Goal: Task Accomplishment & Management: Use online tool/utility

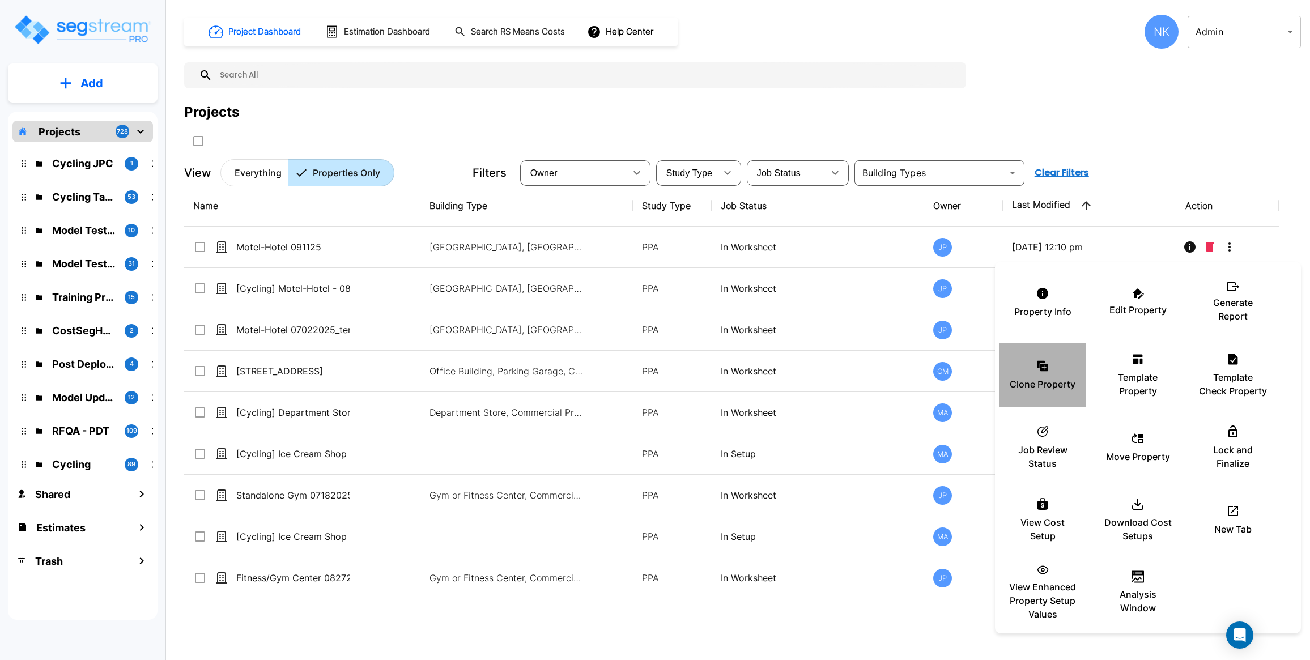
click at [1026, 372] on div "Clone Property" at bounding box center [1043, 375] width 68 height 57
click at [1060, 364] on div "Clone Property" at bounding box center [1043, 375] width 68 height 57
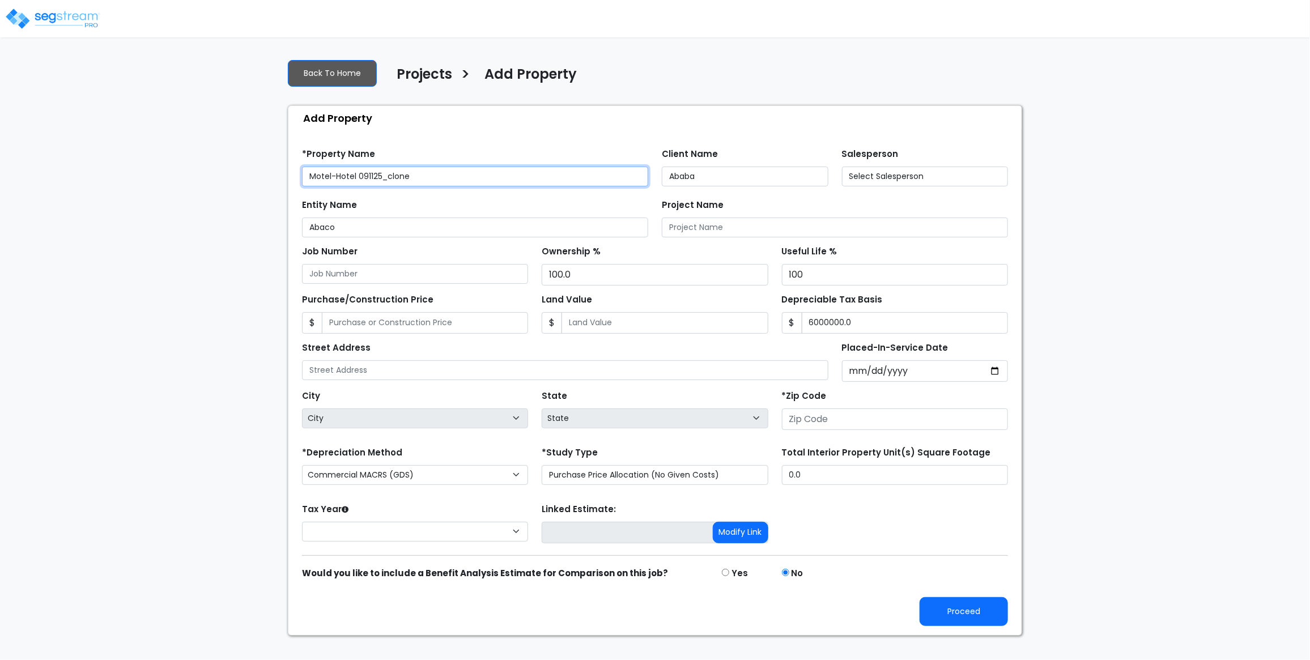
type input "25 Nighthawk Drive"
type input "81611"
select select "2025"
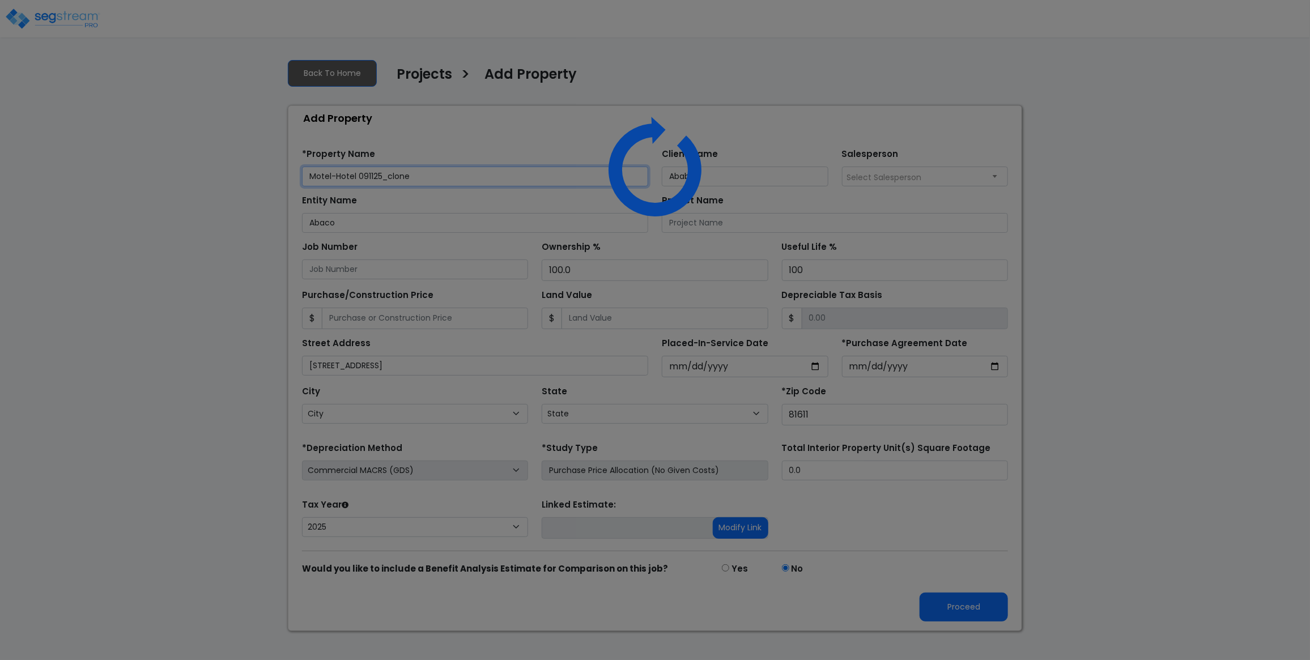
select select "CO"
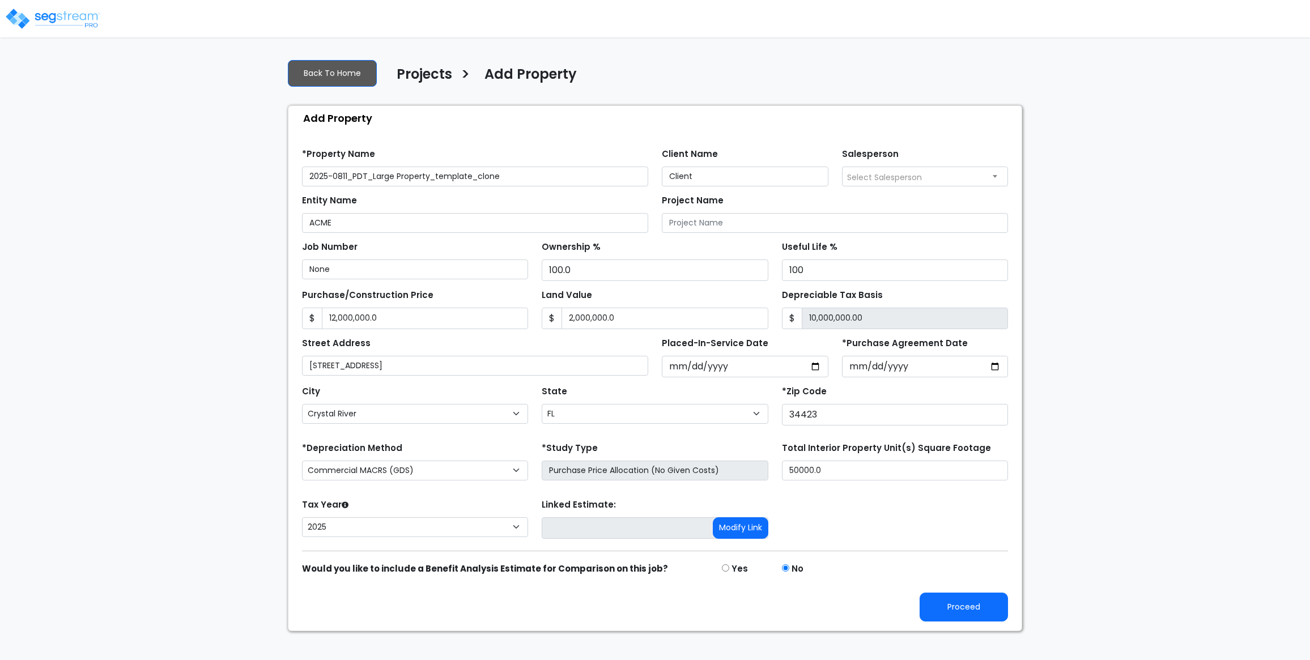
select select "Crystal River"
select select "FL"
select select "2025"
click at [979, 619] on button "Proceed" at bounding box center [964, 607] width 88 height 29
type input "12000000"
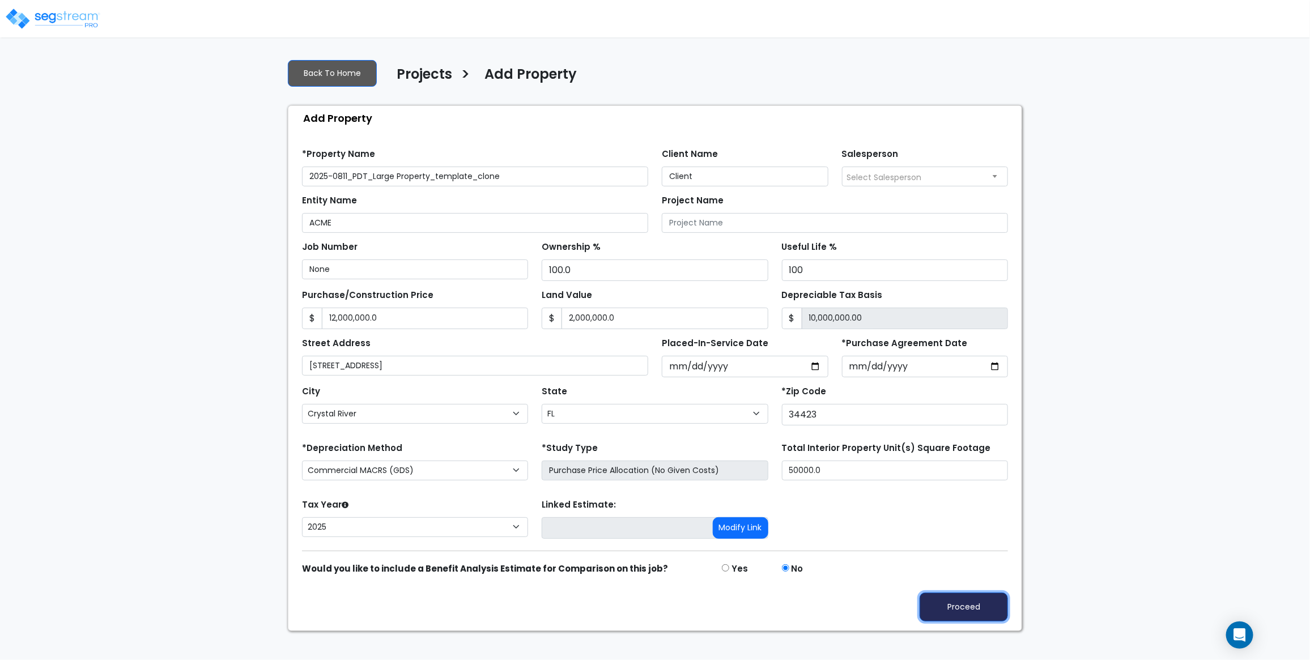
type input "2000000"
select select "Aspen"
select select "CO"
select select "2025"
select select "Crystal River"
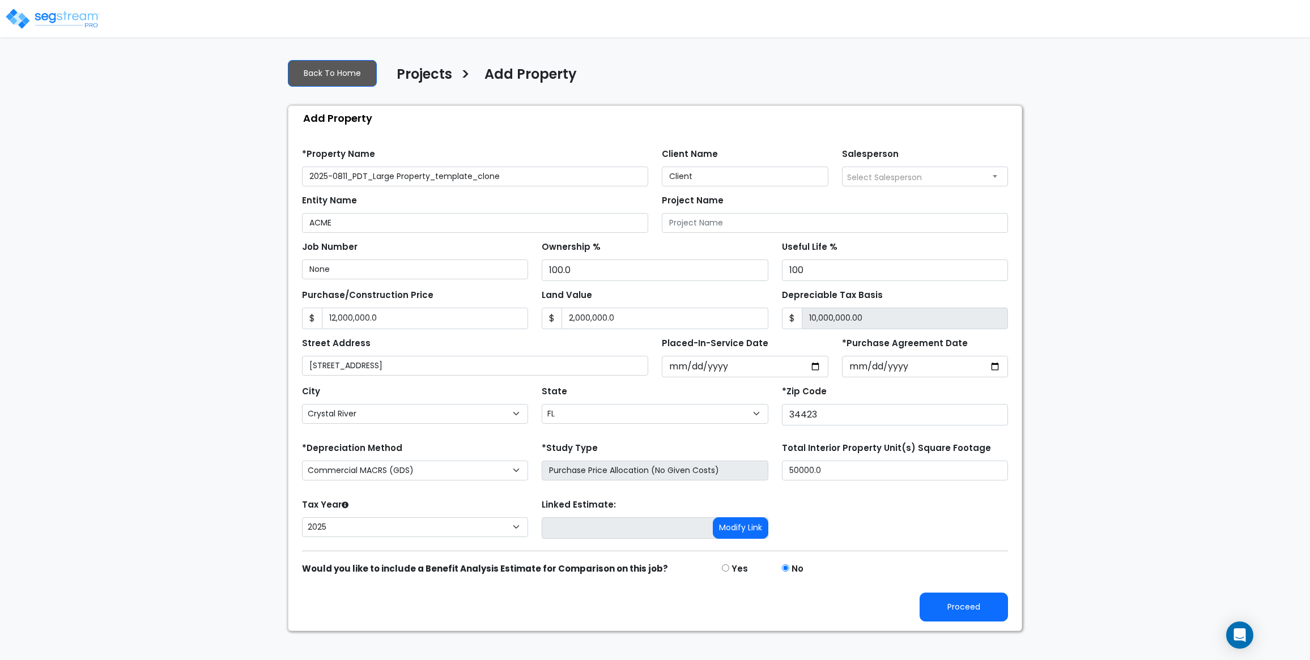
select select "FL"
select select "2025"
click at [941, 613] on button "Proceed" at bounding box center [964, 607] width 88 height 29
type input "12000000"
type input "2000000"
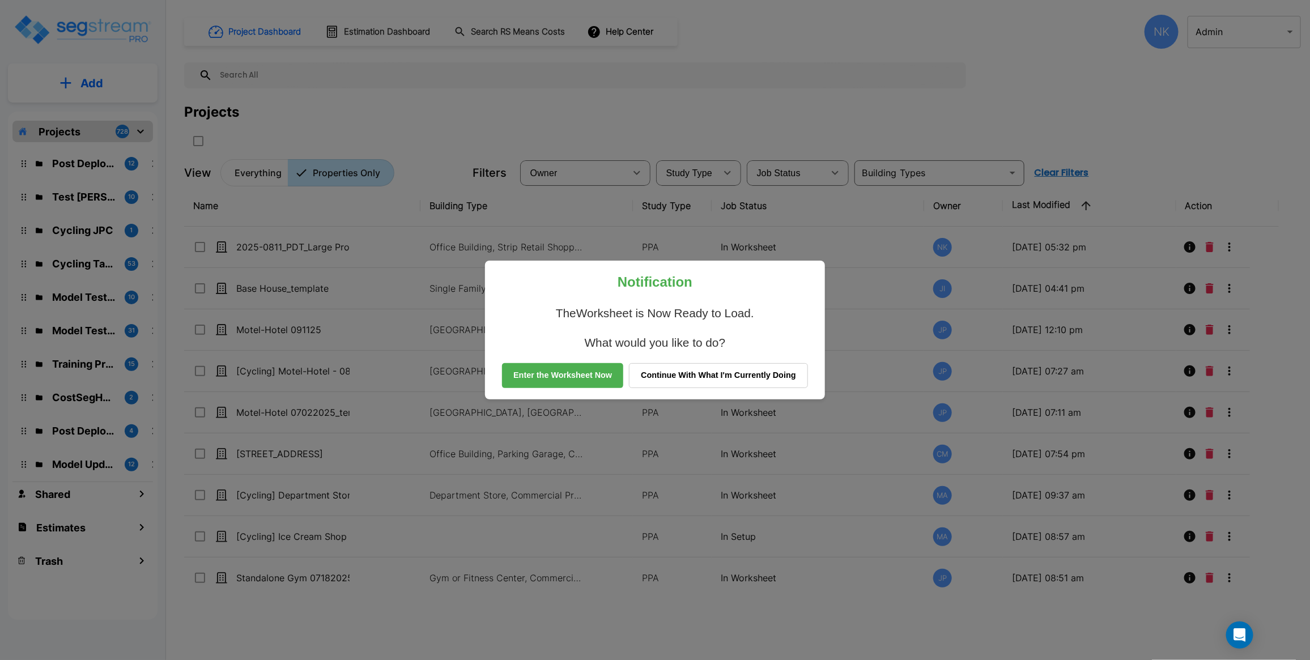
click at [744, 386] on button "Continue With What I'm Currently Doing" at bounding box center [718, 375] width 179 height 25
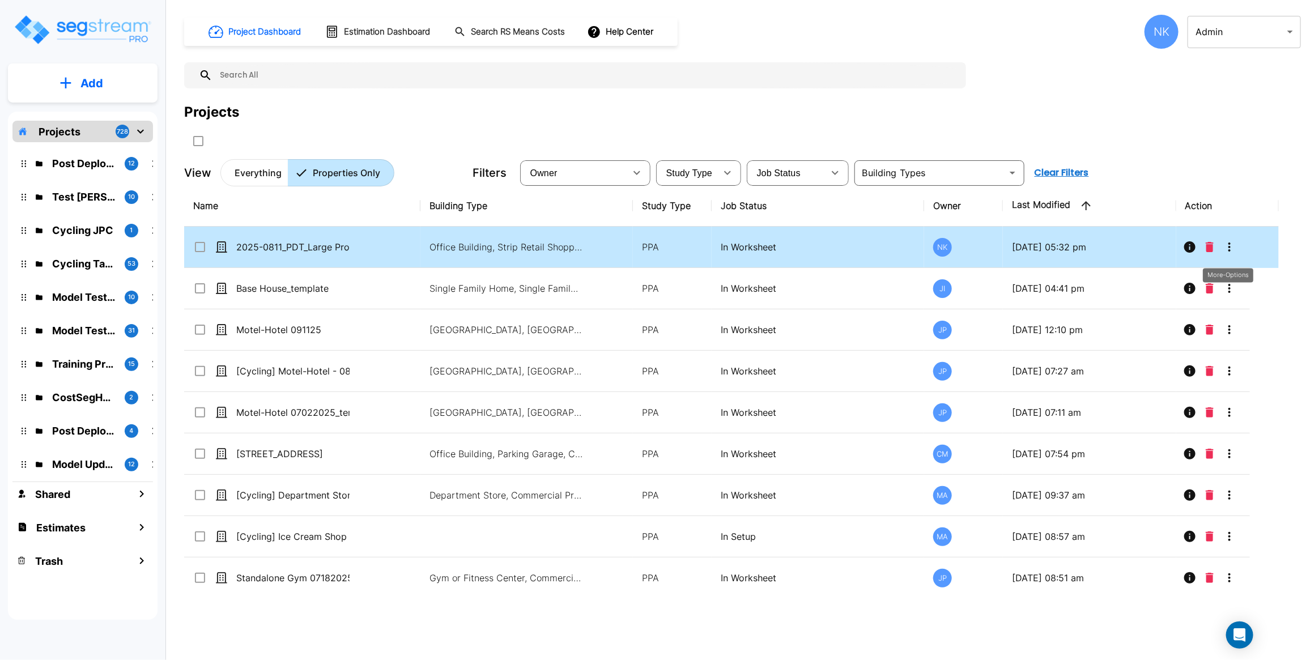
click at [1228, 251] on icon "More-Options" at bounding box center [1230, 247] width 14 height 14
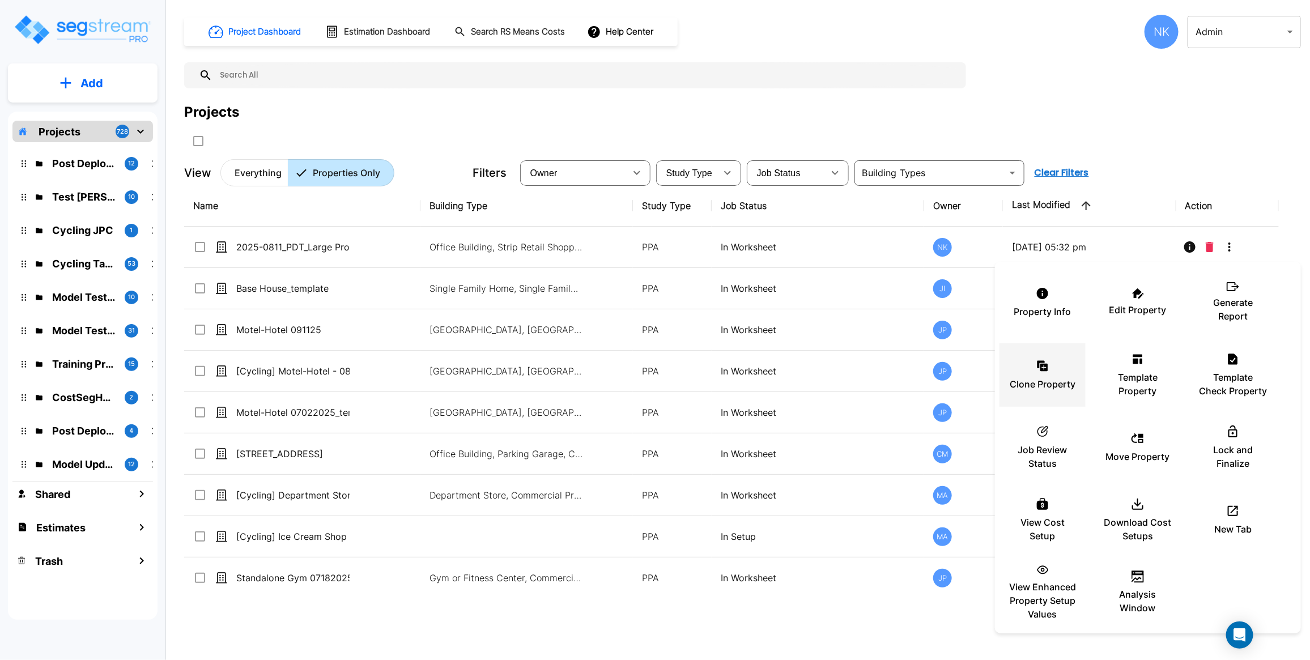
click at [1049, 385] on p "Clone Property" at bounding box center [1043, 384] width 66 height 14
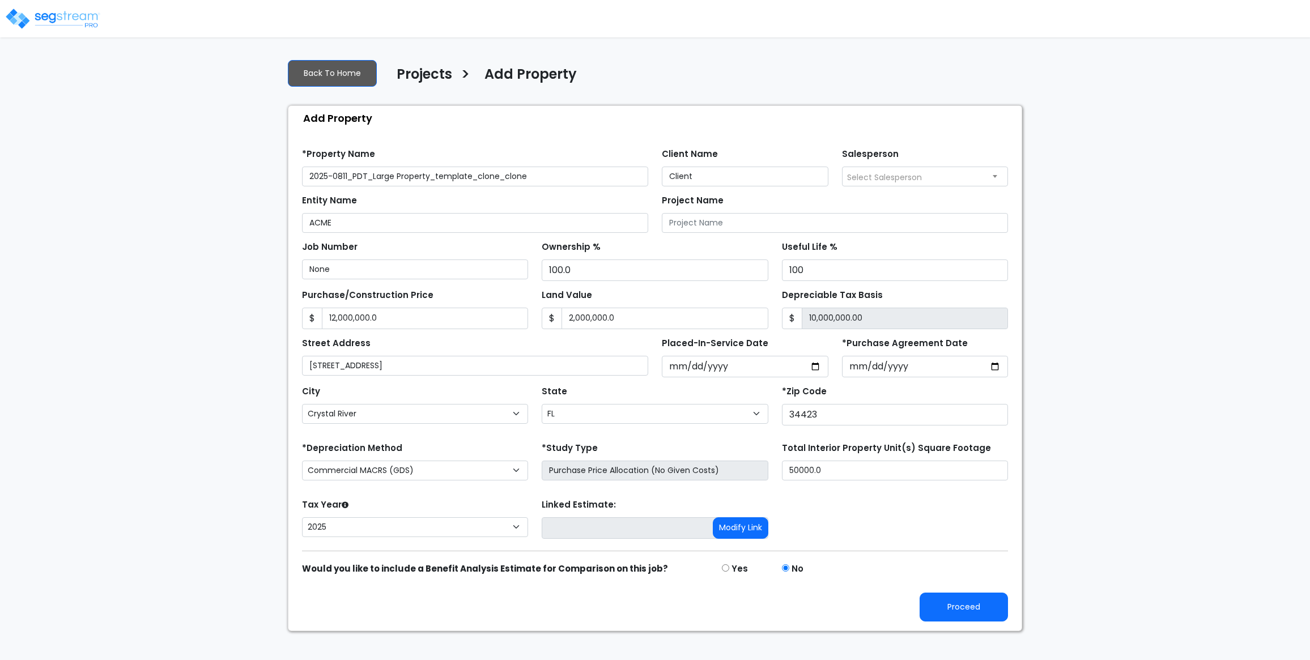
select select "Crystal River"
select select "FL"
select select "2025"
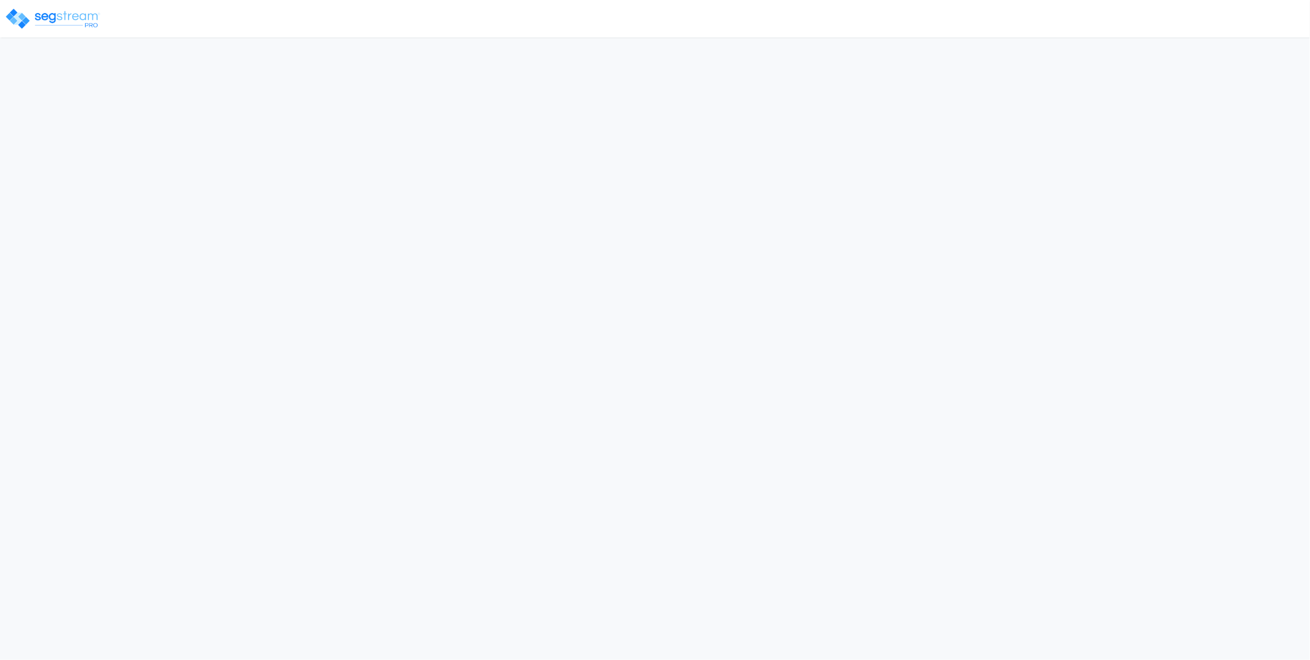
select select "2025"
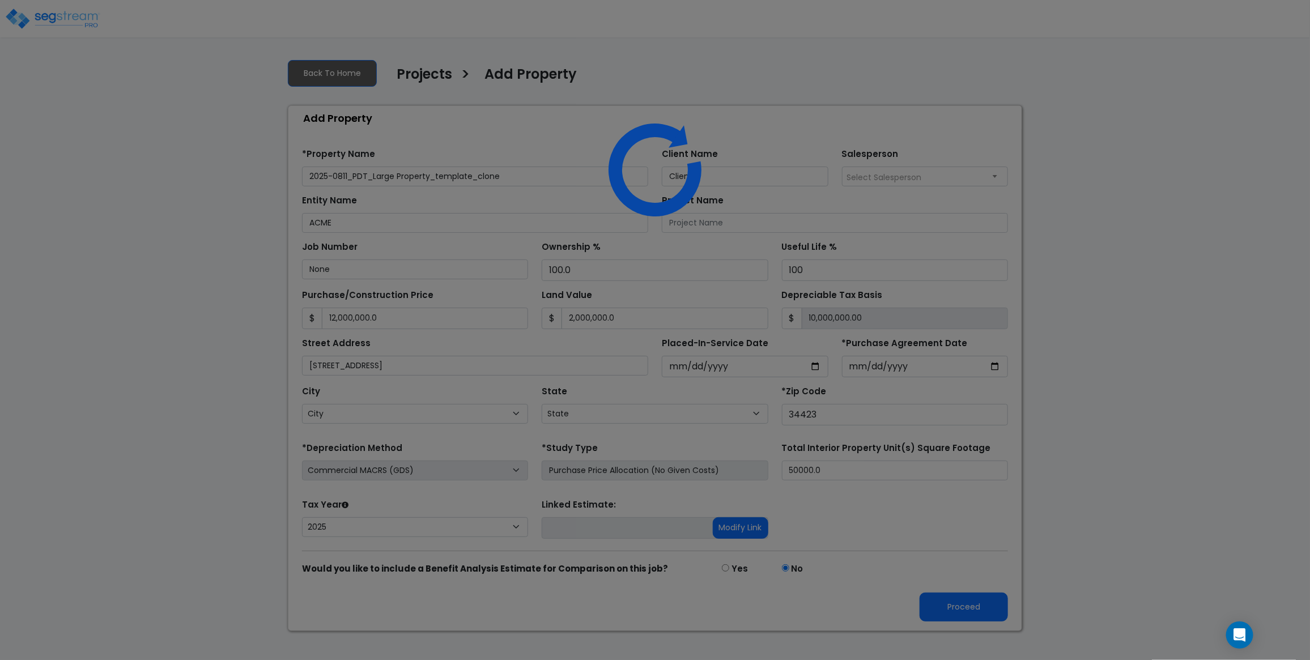
select select "FL"
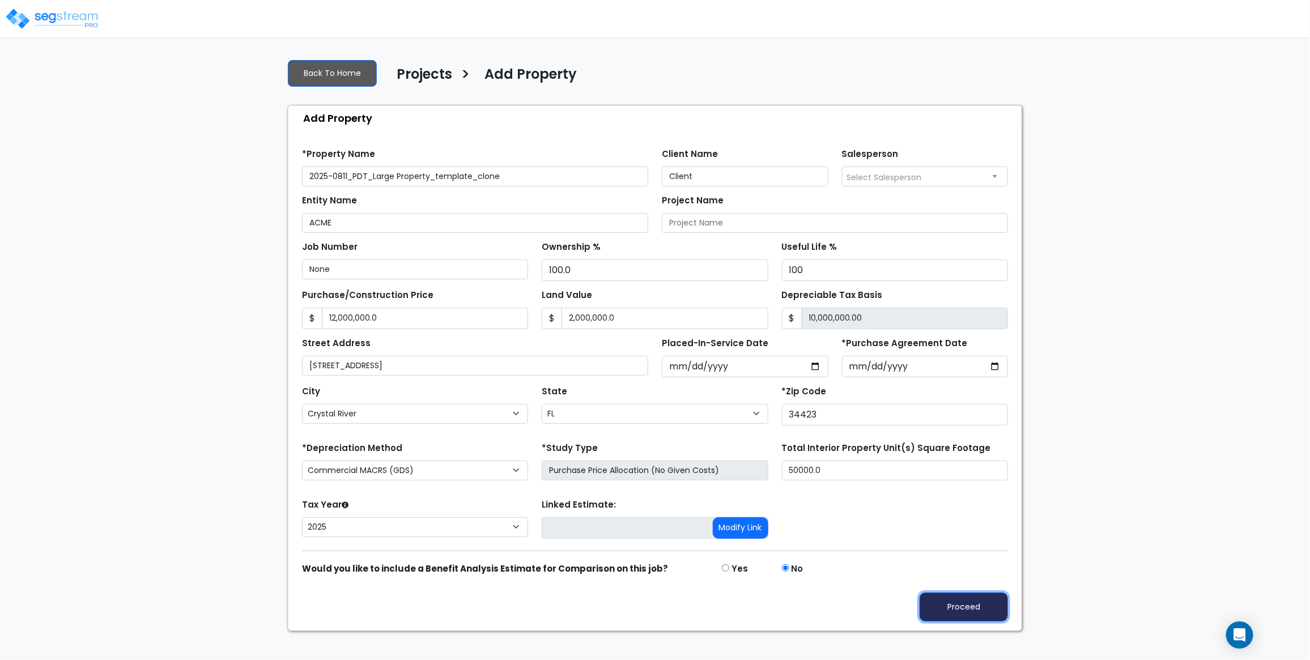
click at [959, 616] on button "Proceed" at bounding box center [964, 607] width 88 height 29
type input "12000000"
type input "2000000"
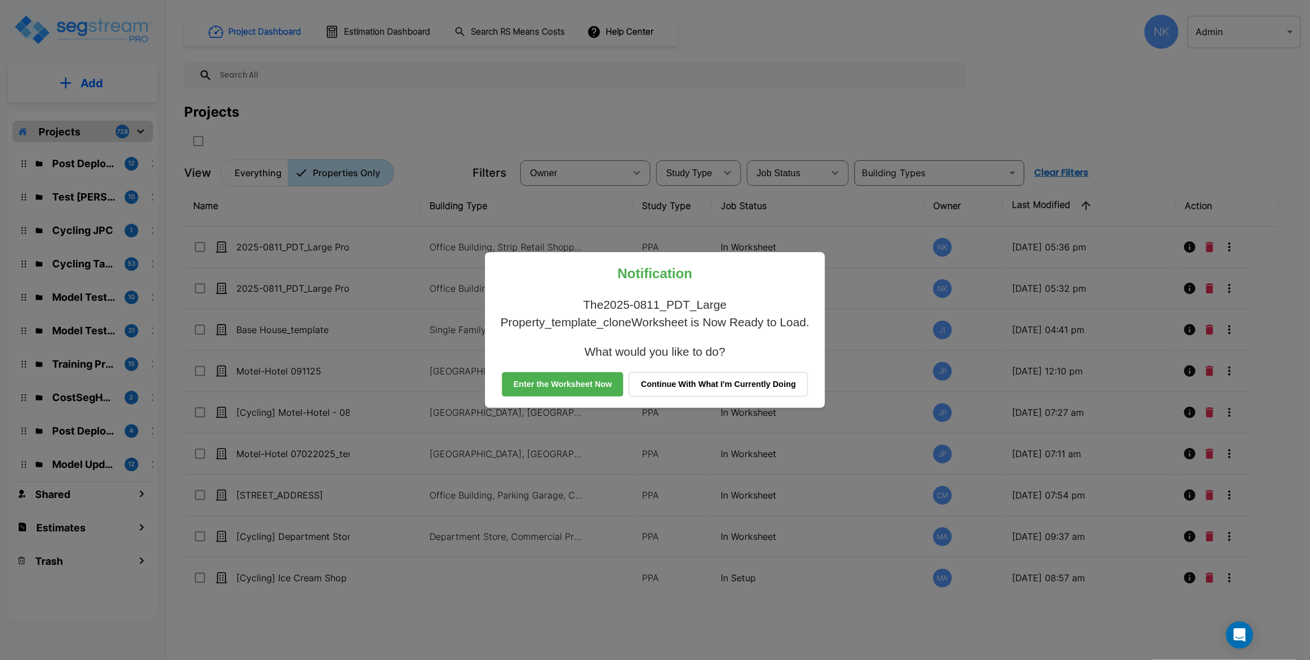
click at [588, 375] on button "Enter the Worksheet Now" at bounding box center [562, 384] width 121 height 25
click at [586, 385] on td "Motel-Hotel, Motel-Hotel Site" at bounding box center [526, 371] width 212 height 41
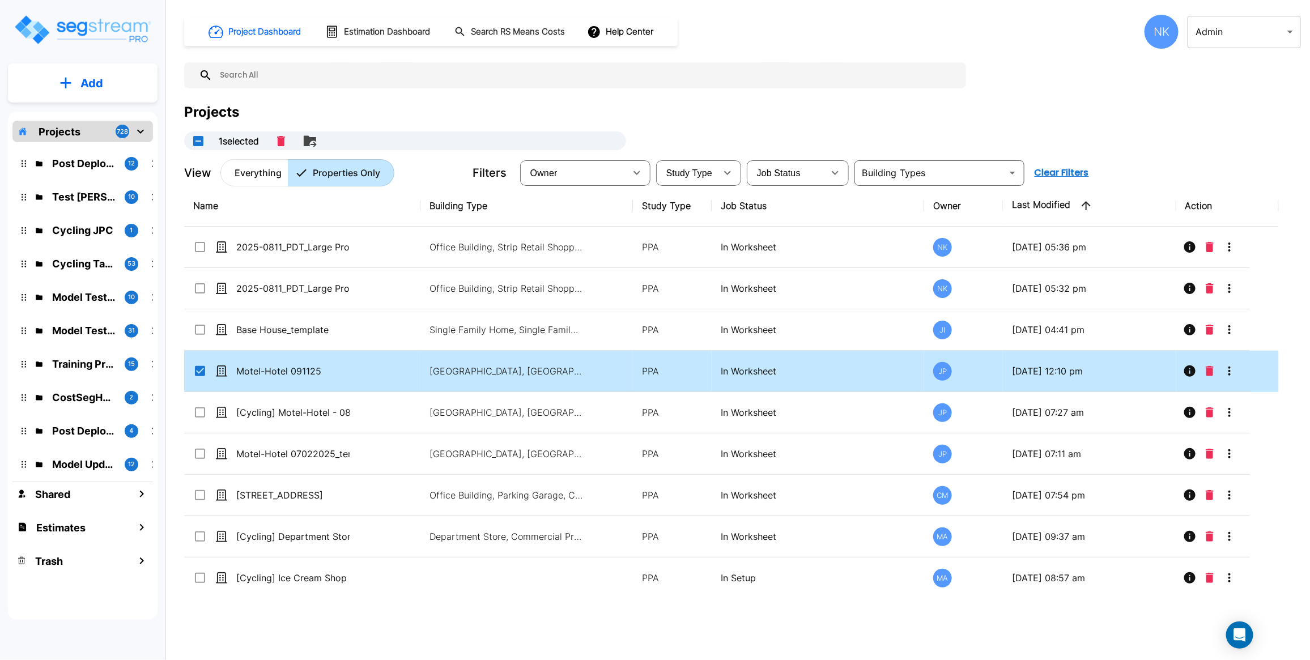
checkbox input "true"
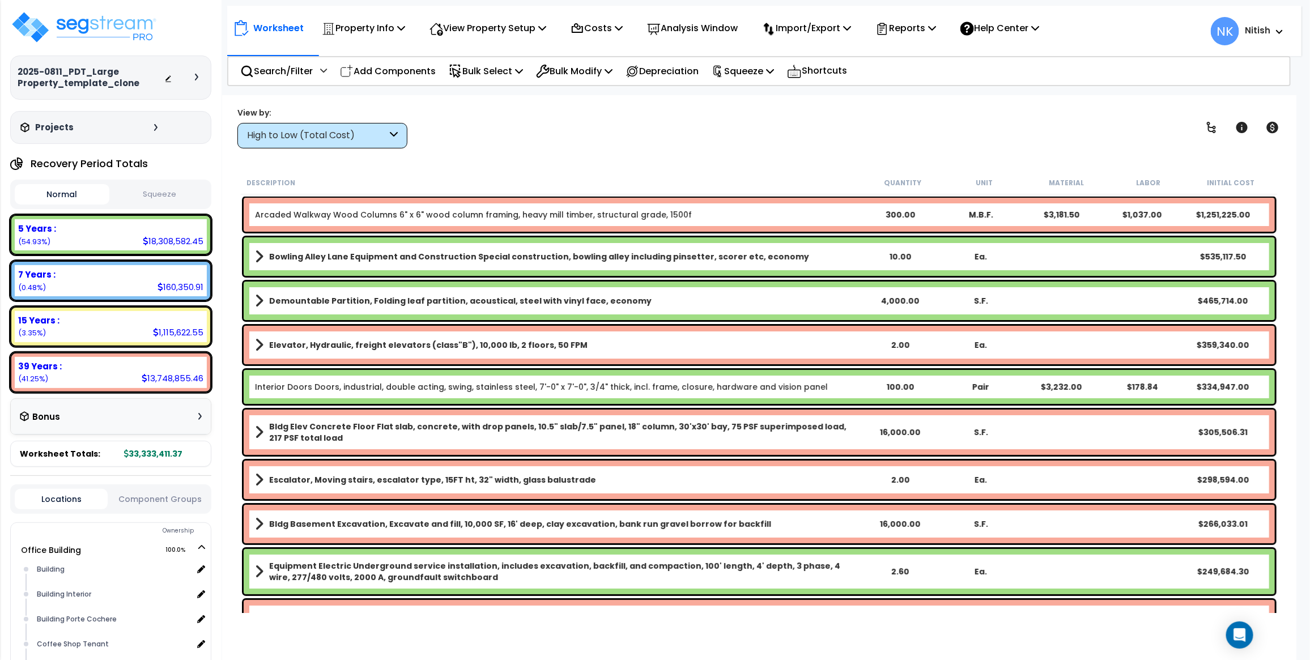
click at [196, 78] on icon at bounding box center [196, 77] width 3 height 7
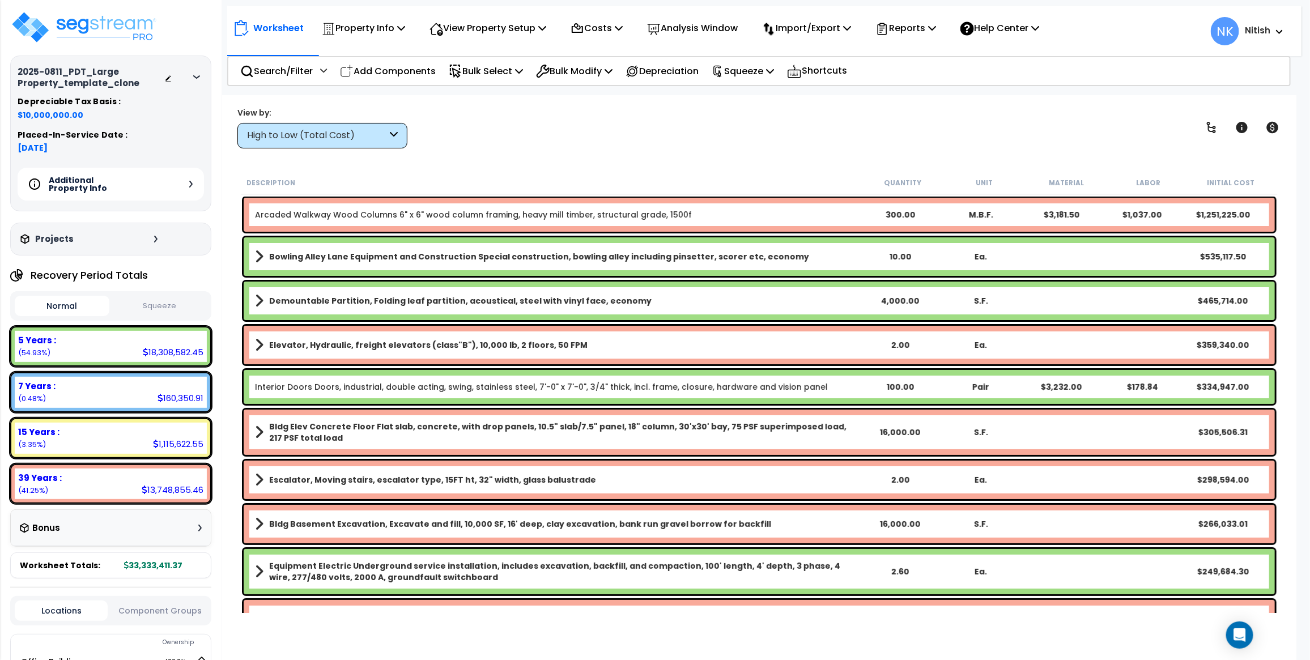
click at [194, 188] on div "Additional Property Info" at bounding box center [111, 184] width 186 height 33
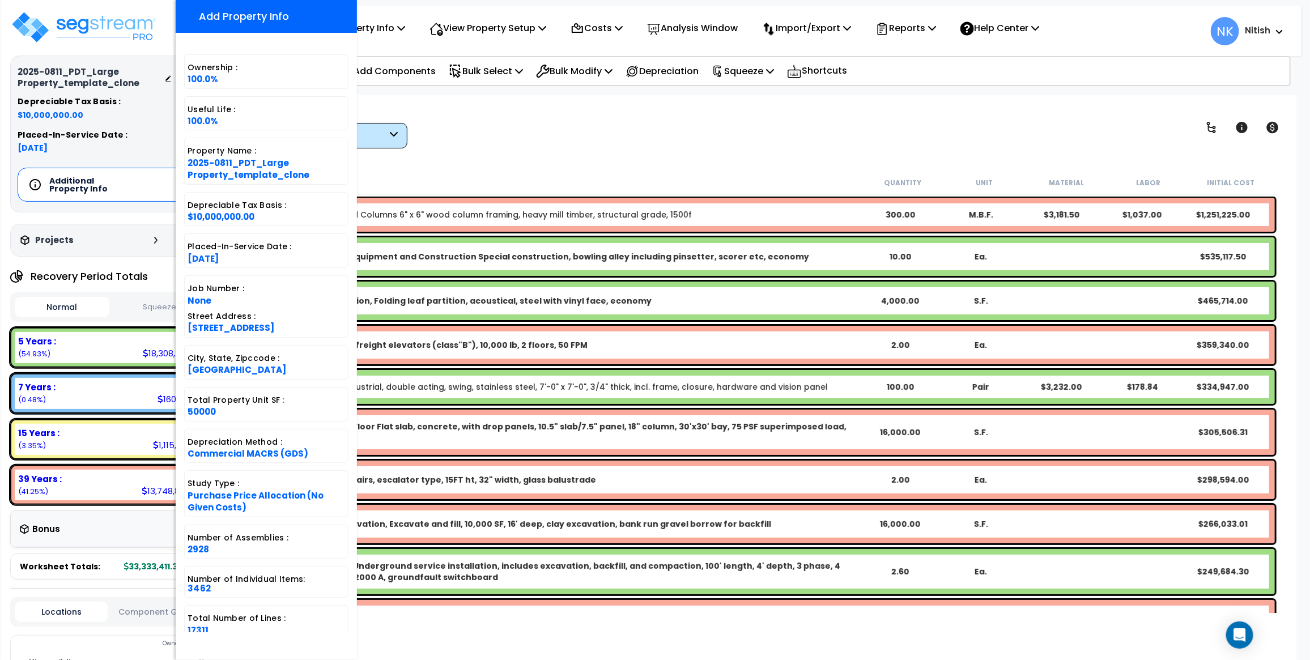
scroll to position [49, 0]
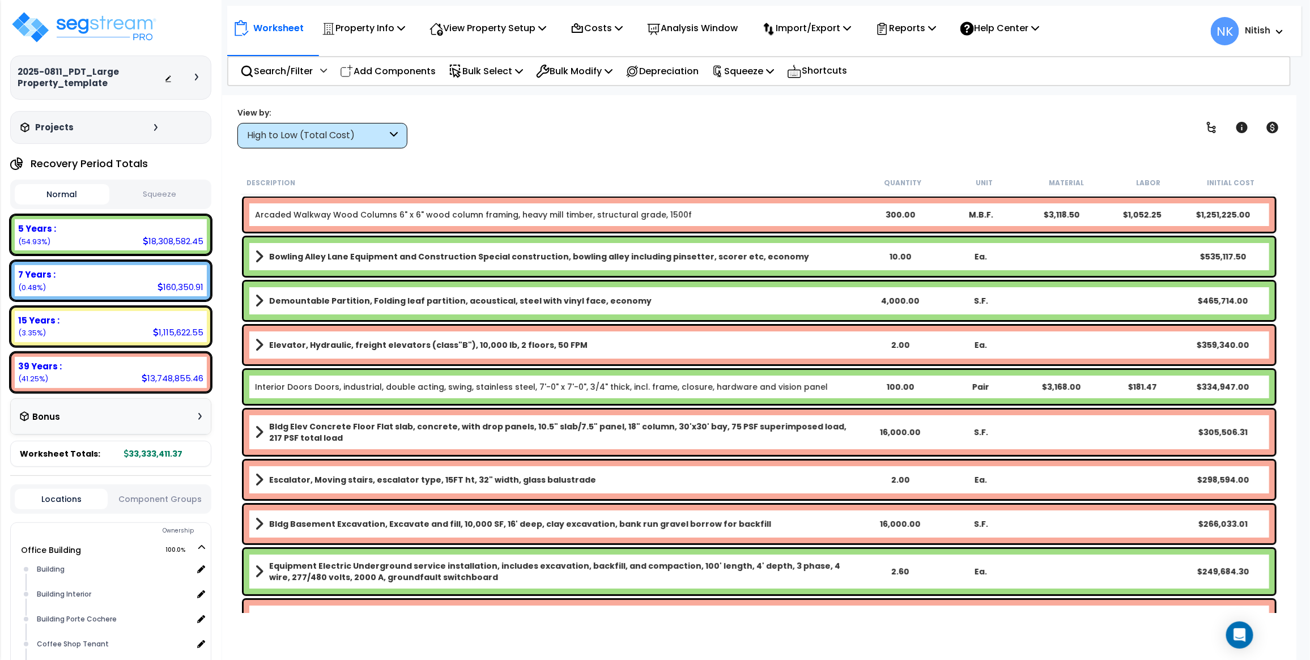
click at [198, 80] on div at bounding box center [199, 77] width 9 height 7
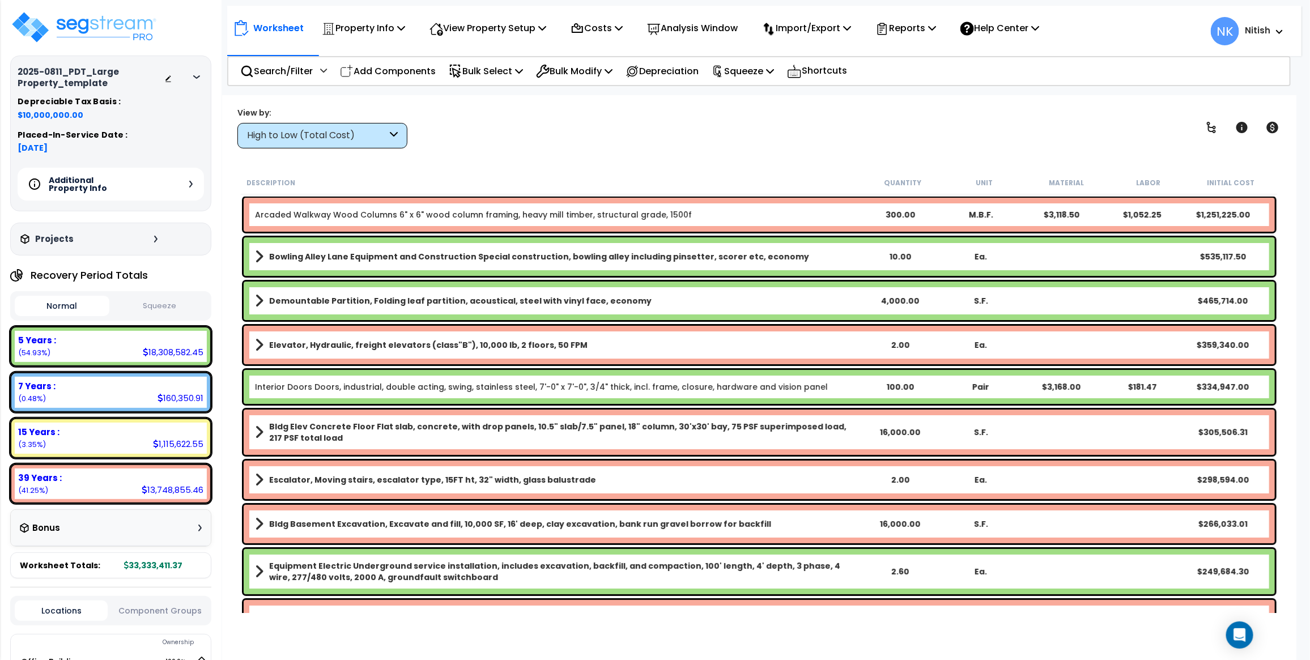
click at [188, 186] on div "Additional Property Info" at bounding box center [111, 184] width 186 height 33
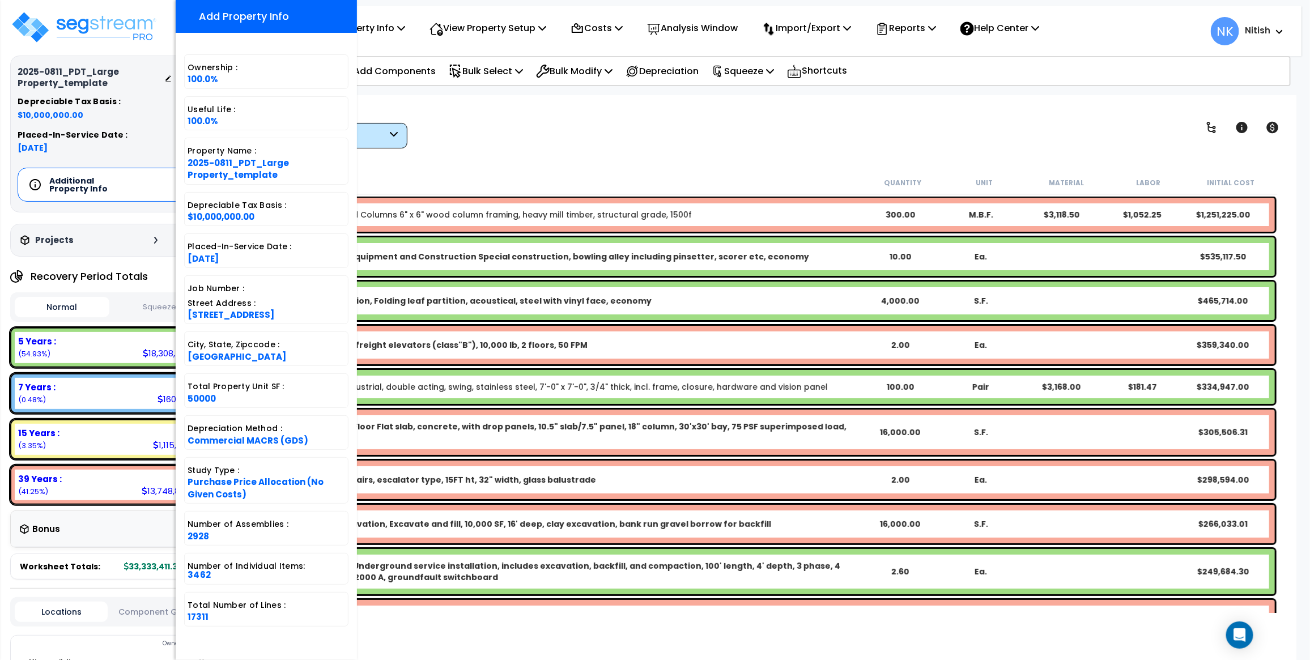
scroll to position [6, 0]
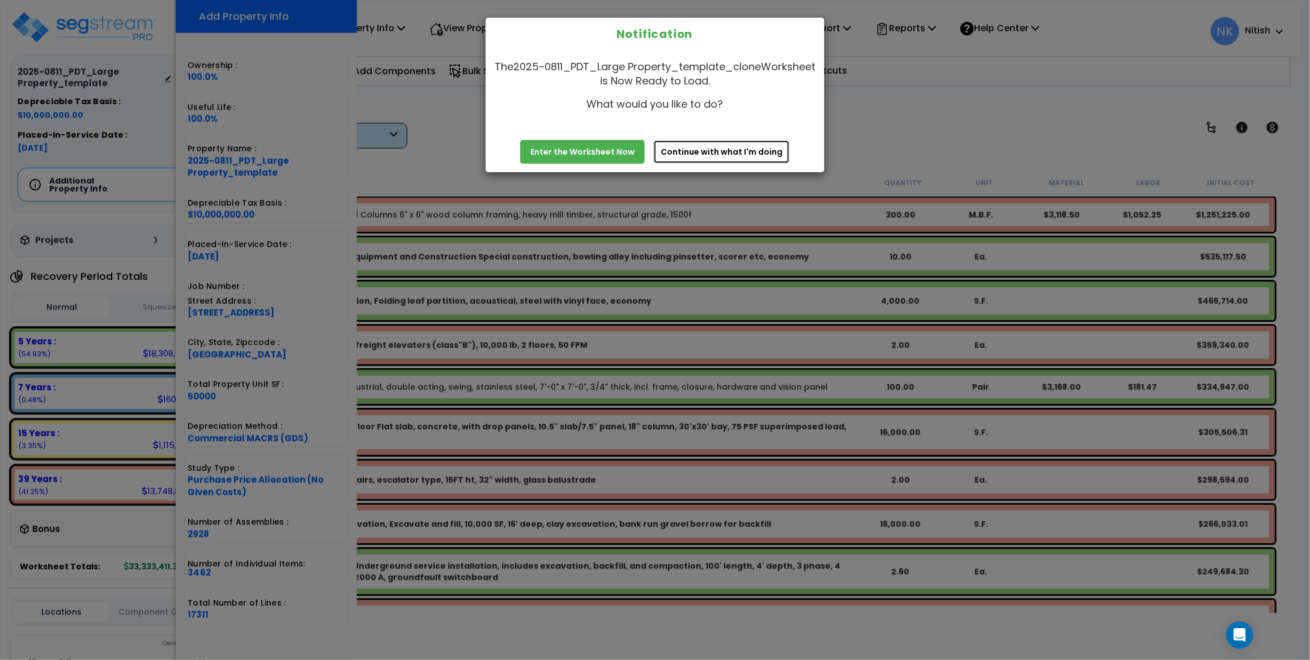
click at [737, 142] on button "Continue with what I'm doing" at bounding box center [721, 152] width 137 height 24
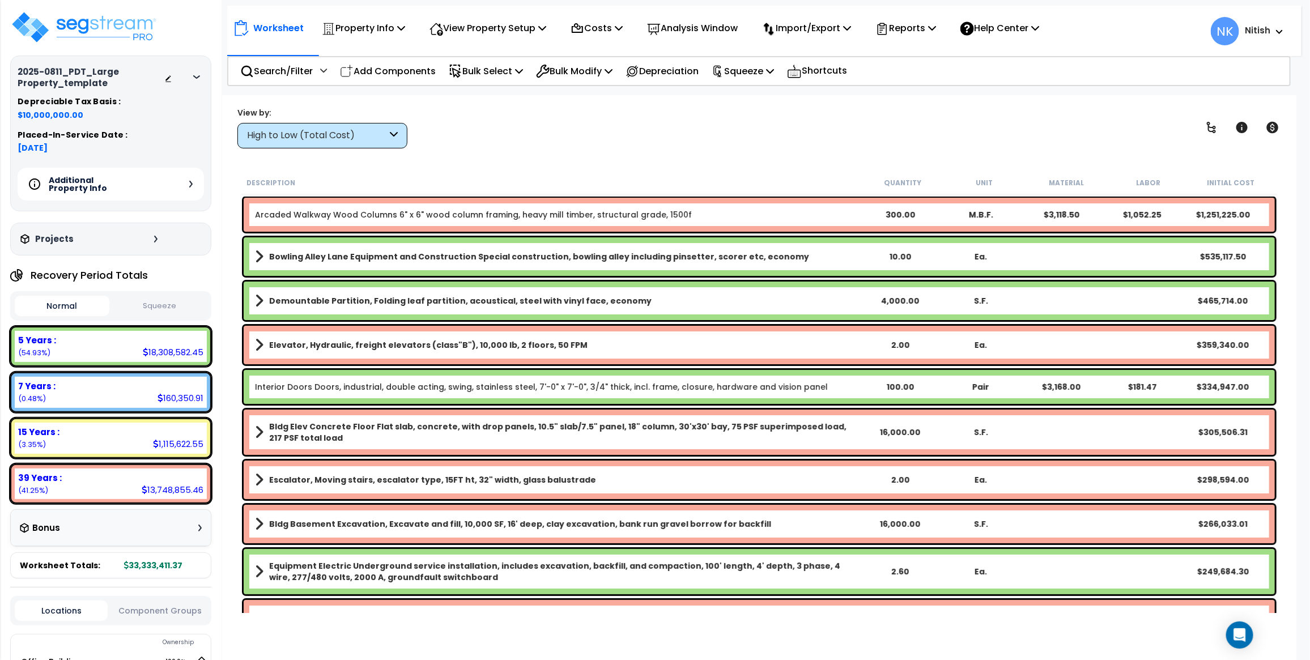
click at [194, 182] on div "Additional Property Info" at bounding box center [111, 184] width 186 height 33
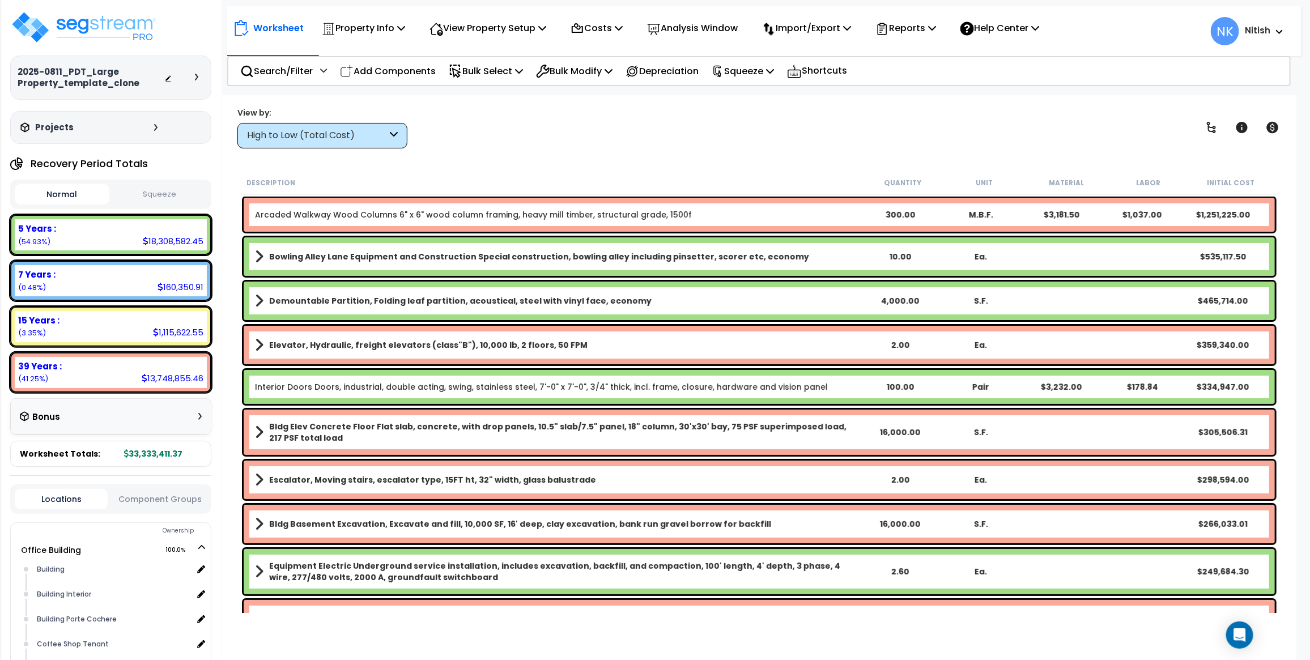
click at [199, 75] on div at bounding box center [199, 77] width 9 height 7
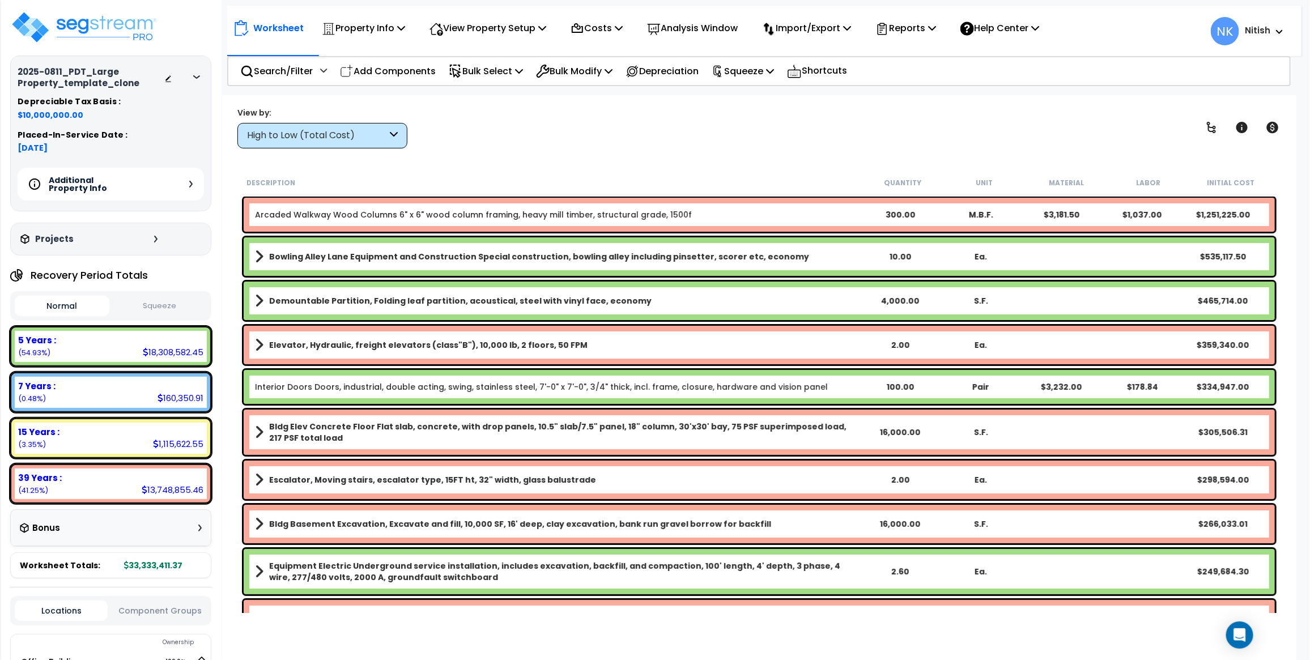
click at [192, 182] on icon at bounding box center [190, 184] width 3 height 7
